Goal: Task Accomplishment & Management: Use online tool/utility

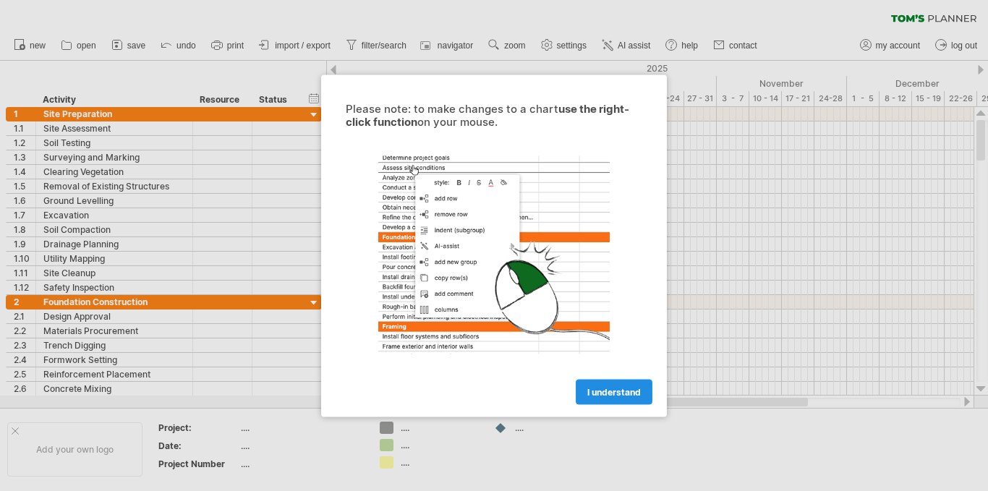
click at [596, 392] on span "I understand" at bounding box center [615, 391] width 54 height 11
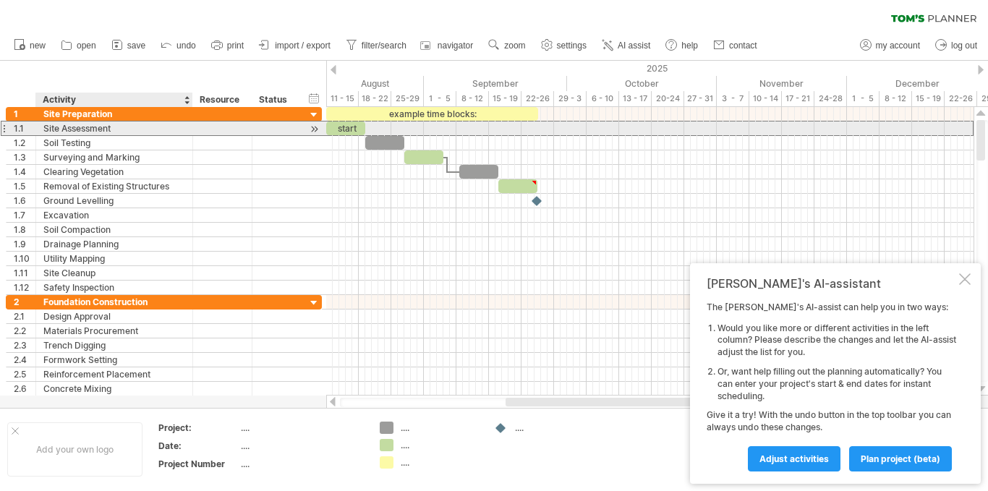
drag, startPoint x: 202, startPoint y: 0, endPoint x: 112, endPoint y: 130, distance: 157.6
click at [112, 130] on div "Site Assessment" at bounding box center [114, 129] width 142 height 14
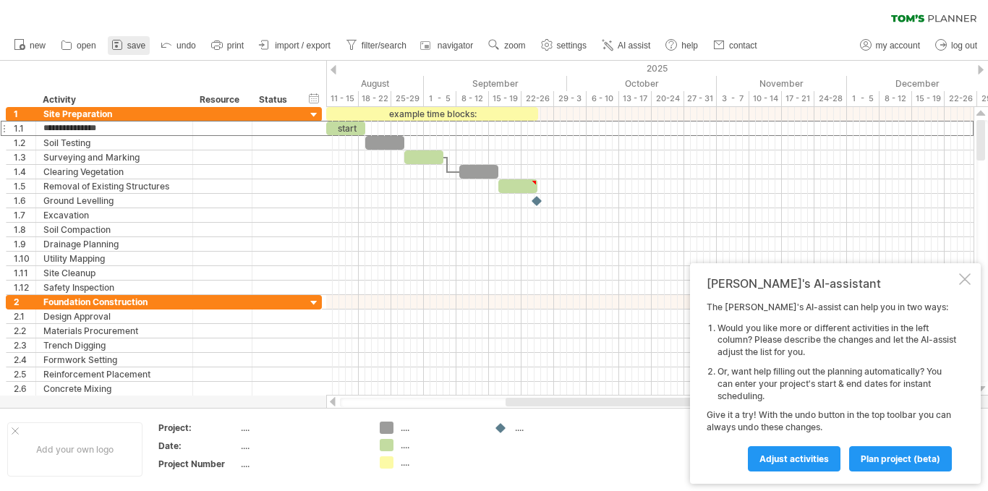
click at [133, 47] on span "save" at bounding box center [136, 46] width 18 height 10
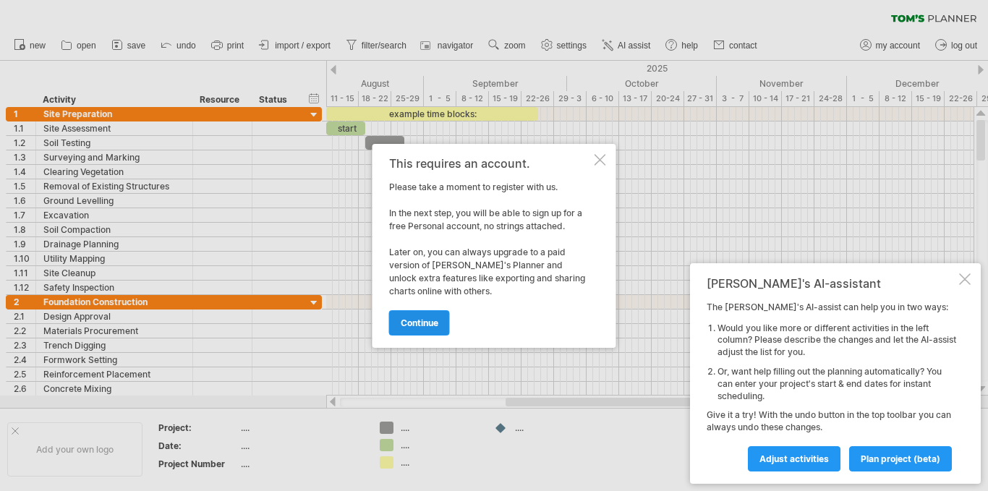
click at [418, 318] on span "continue" at bounding box center [420, 323] width 38 height 11
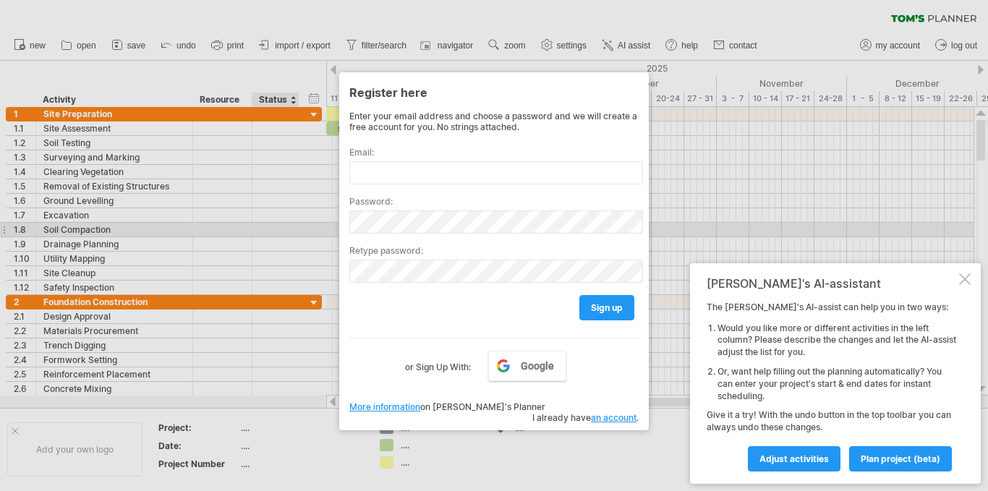
click at [286, 230] on div at bounding box center [494, 245] width 988 height 491
click at [589, 443] on div at bounding box center [494, 245] width 988 height 491
click at [593, 450] on div at bounding box center [494, 245] width 988 height 491
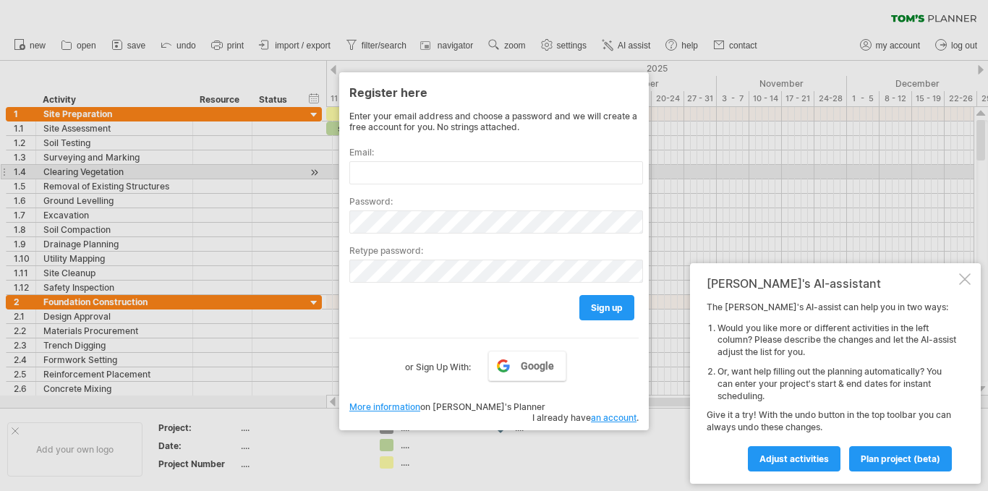
click at [671, 171] on div at bounding box center [494, 245] width 988 height 491
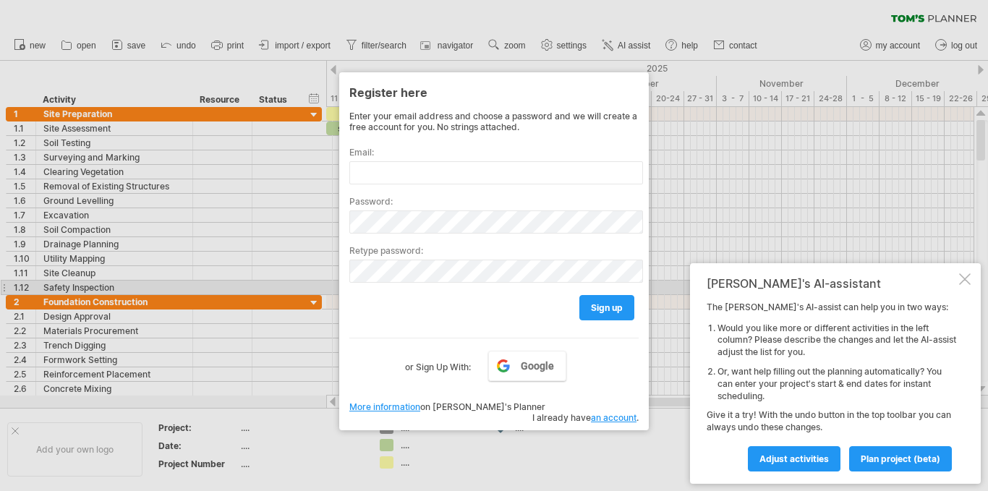
drag, startPoint x: 978, startPoint y: 280, endPoint x: 947, endPoint y: 277, distance: 31.2
click at [973, 280] on div "[PERSON_NAME]'s AI-assistant The [PERSON_NAME]'s AI-assist can help you in two …" at bounding box center [835, 373] width 291 height 221
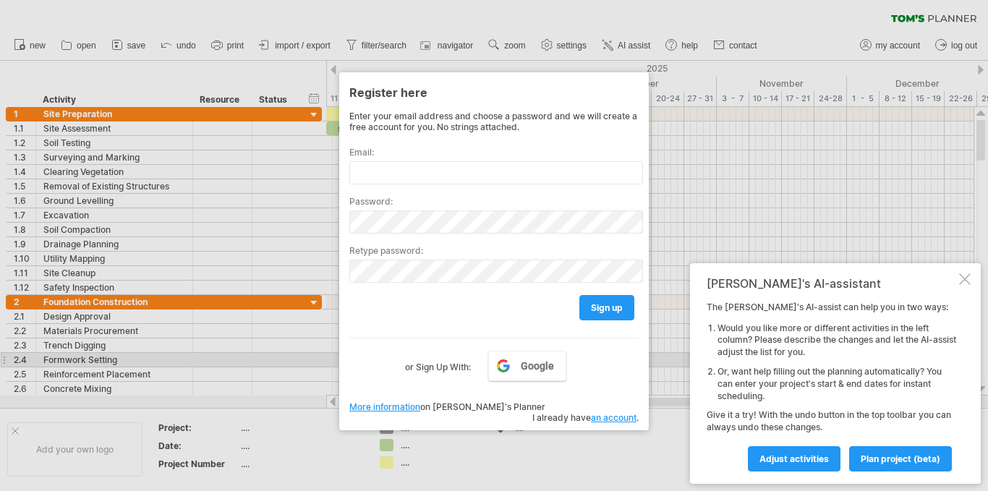
click at [445, 366] on label "or Sign Up With:" at bounding box center [438, 363] width 66 height 25
click at [567, 432] on div at bounding box center [494, 245] width 988 height 491
click at [648, 412] on div "Register here Enter your email address and choose a password and we will create…" at bounding box center [494, 251] width 310 height 358
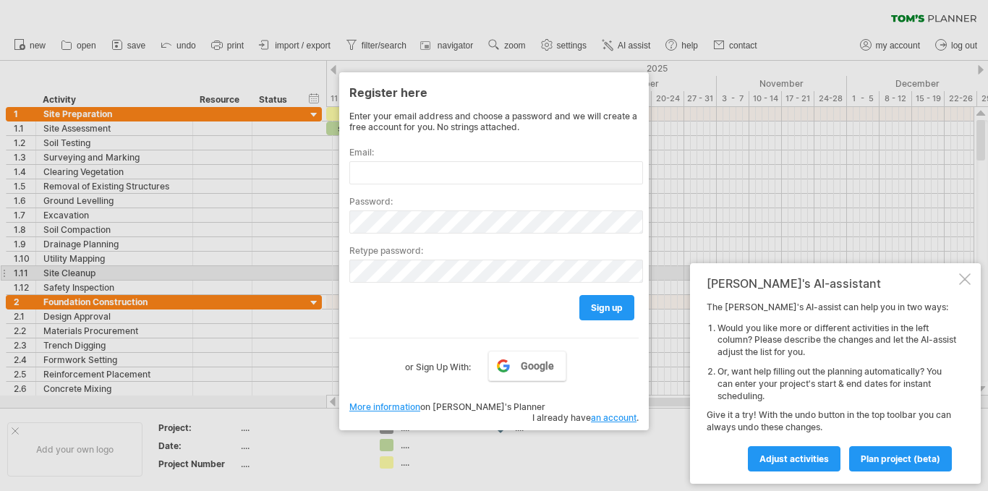
click at [968, 278] on div at bounding box center [965, 280] width 12 height 12
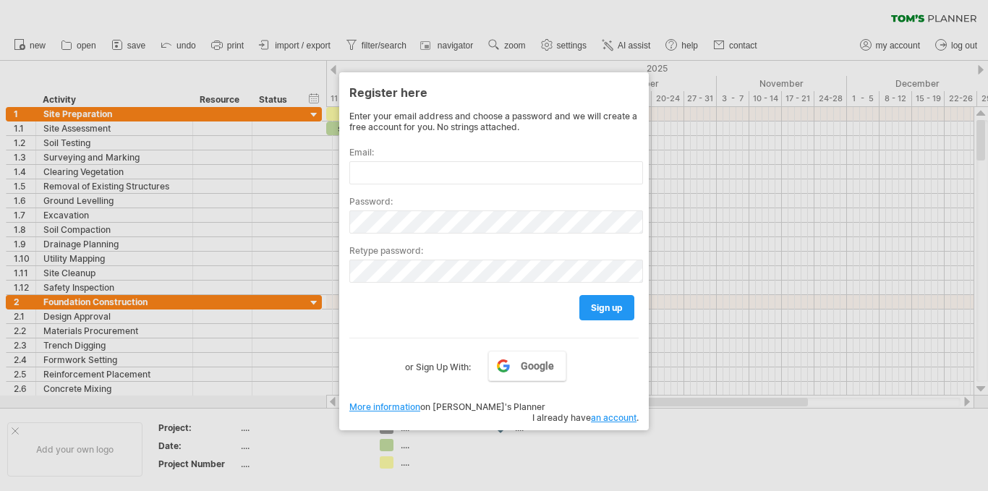
drag, startPoint x: 635, startPoint y: 103, endPoint x: 712, endPoint y: 63, distance: 87.4
click at [637, 103] on div "Register here" at bounding box center [493, 92] width 289 height 26
